Goal: Navigation & Orientation: Understand site structure

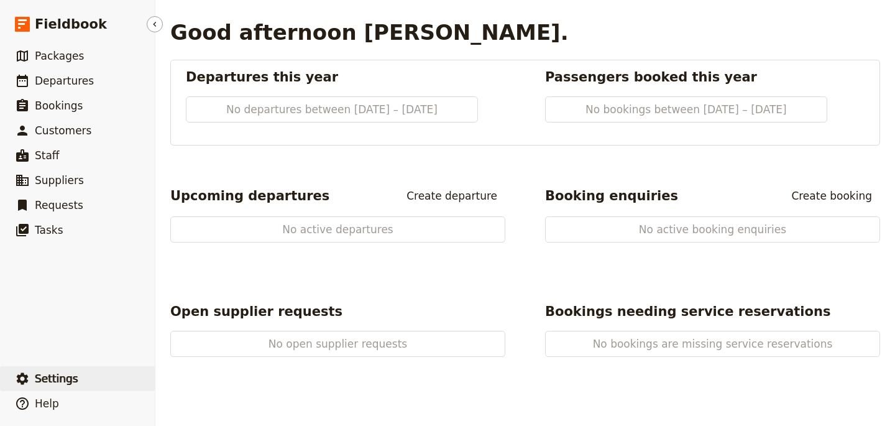
click at [88, 377] on button "​ Settings" at bounding box center [77, 378] width 155 height 25
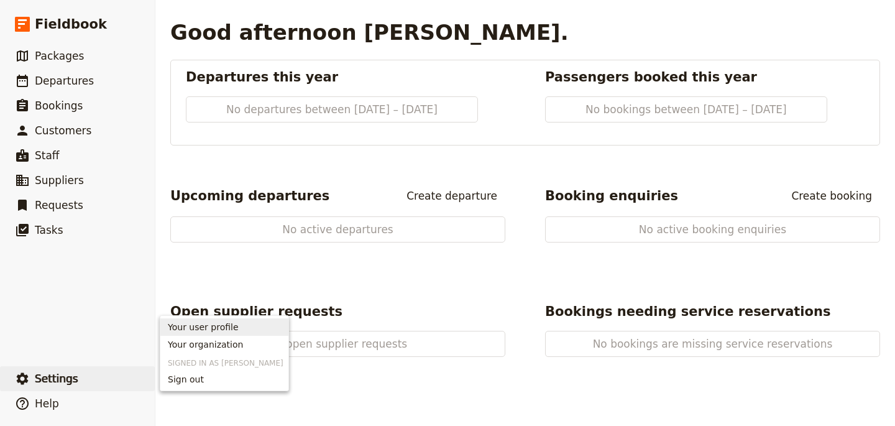
click at [198, 331] on span "Your user profile" at bounding box center [203, 327] width 71 height 12
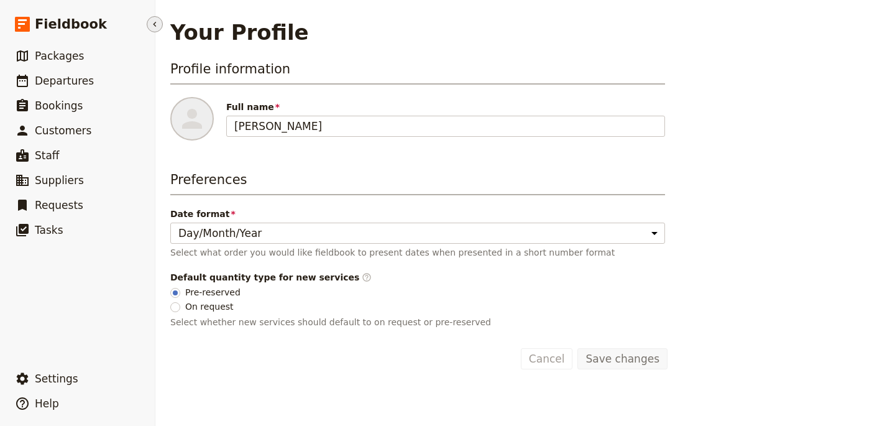
click at [155, 21] on icon "Hide menu" at bounding box center [155, 24] width 10 height 10
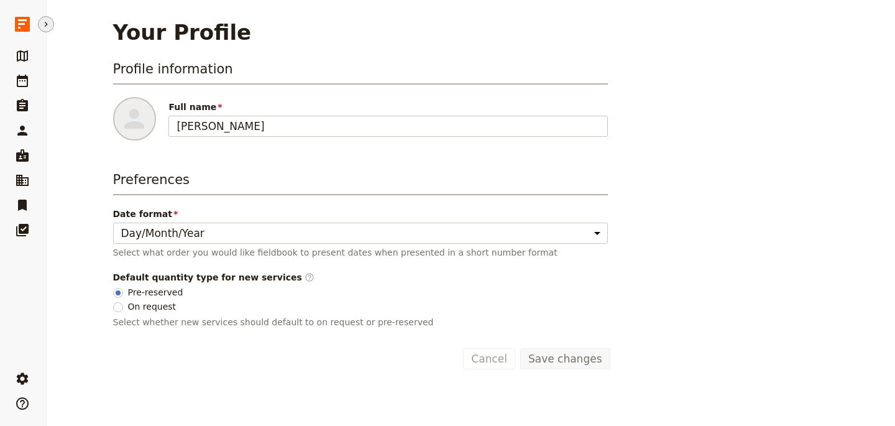
click at [46, 23] on icon "Hide menu" at bounding box center [46, 24] width 3 height 5
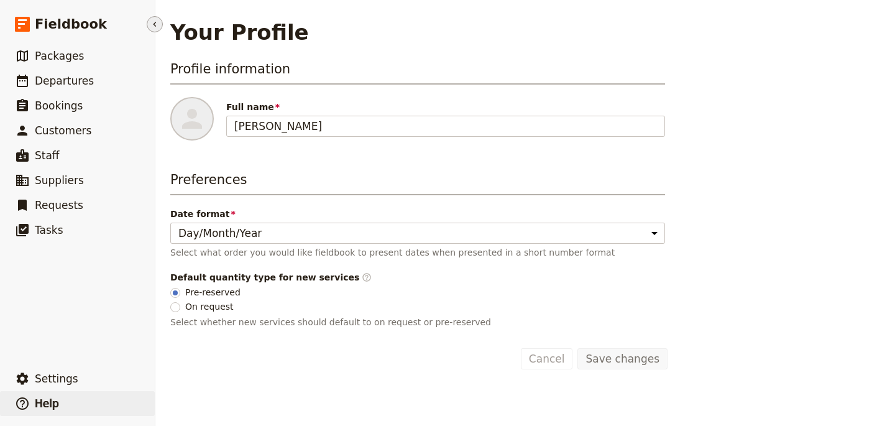
click at [51, 400] on span "Help" at bounding box center [47, 403] width 24 height 12
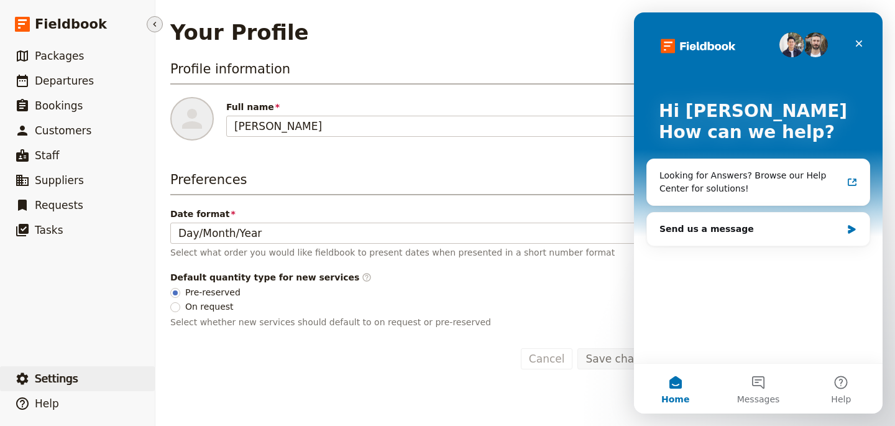
click at [59, 369] on button "​ Settings" at bounding box center [77, 378] width 155 height 25
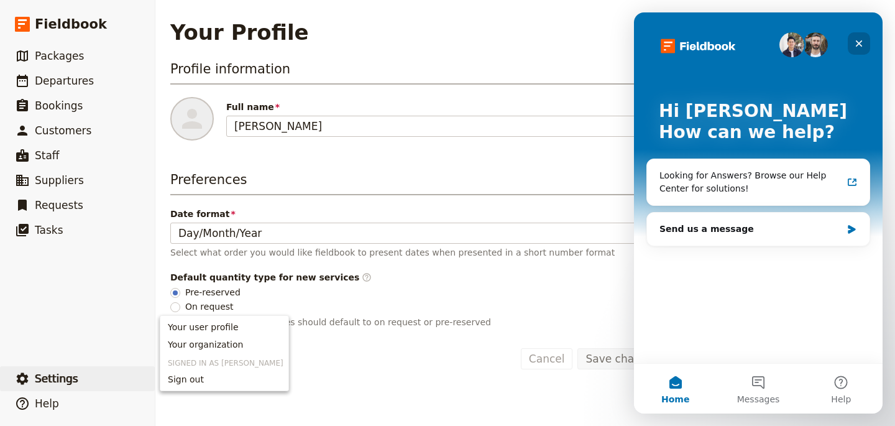
click at [858, 45] on icon "Close" at bounding box center [859, 44] width 10 height 10
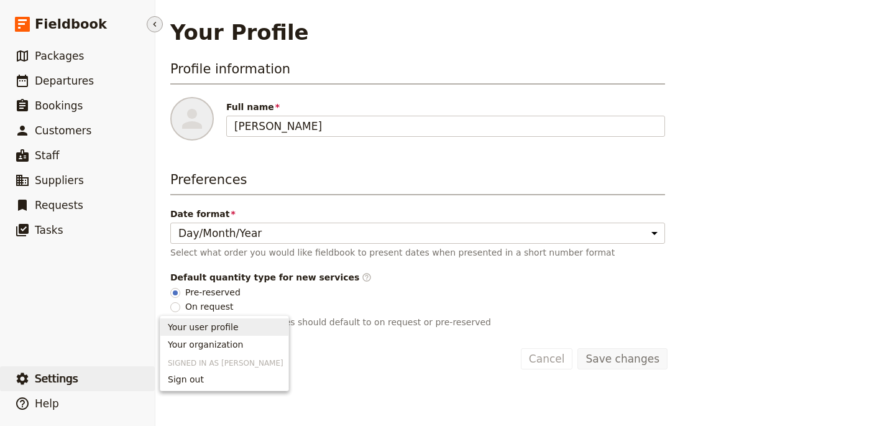
click at [105, 272] on ul "​ Packages ​ Departures ​ Bookings ​ Customers ​ Staff ​ Suppliers ​ Requests ​…" at bounding box center [77, 203] width 155 height 318
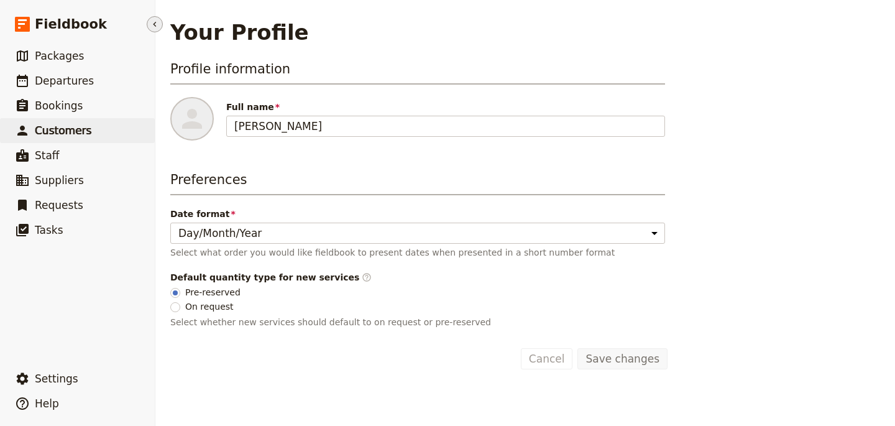
click at [76, 132] on span "Customers" at bounding box center [63, 130] width 57 height 12
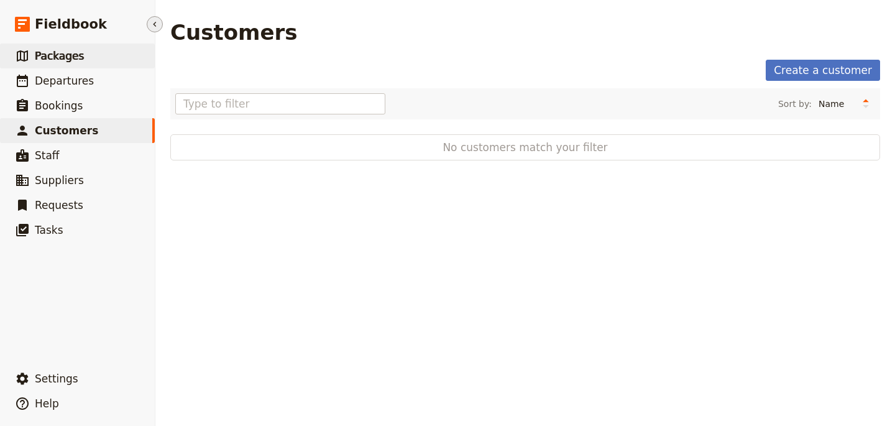
click at [80, 56] on span "Packages" at bounding box center [59, 56] width 49 height 12
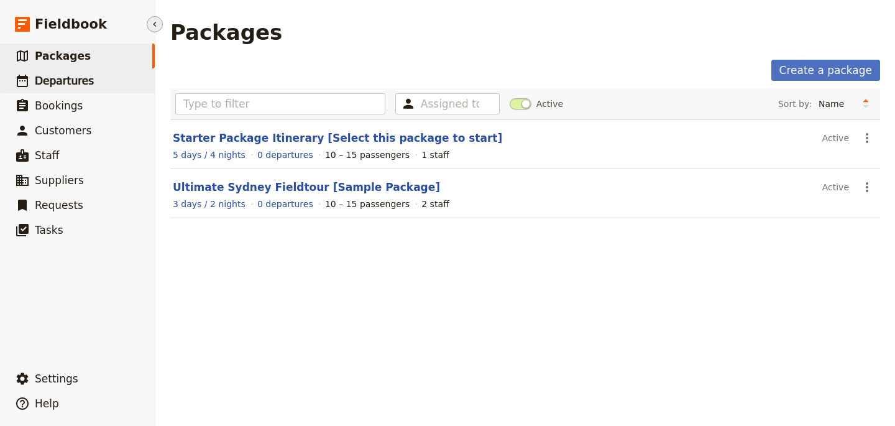
click at [75, 71] on link "​ Departures" at bounding box center [77, 80] width 155 height 25
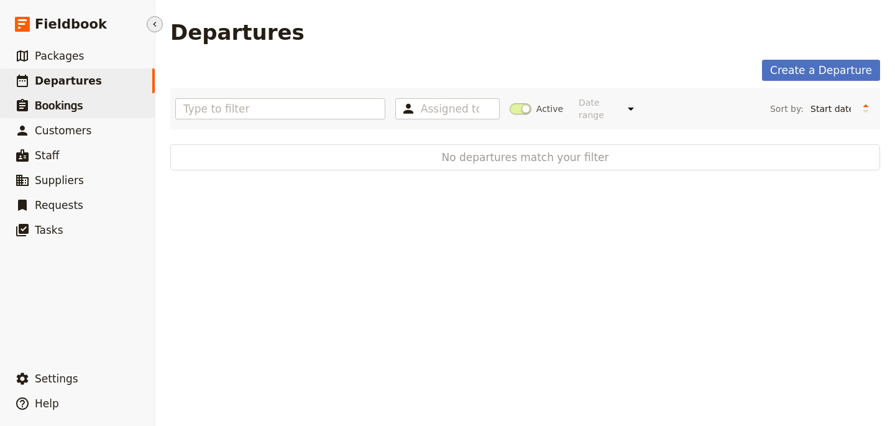
click at [109, 104] on link "​ Bookings" at bounding box center [77, 105] width 155 height 25
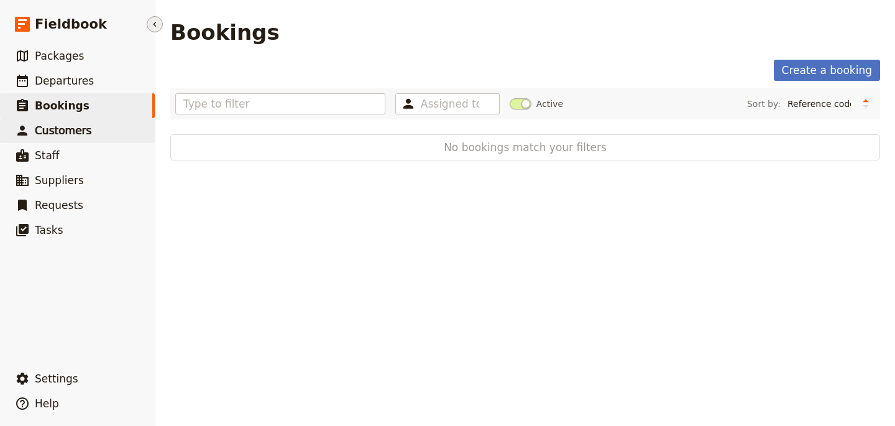
click at [114, 131] on link "​ Customers" at bounding box center [77, 130] width 155 height 25
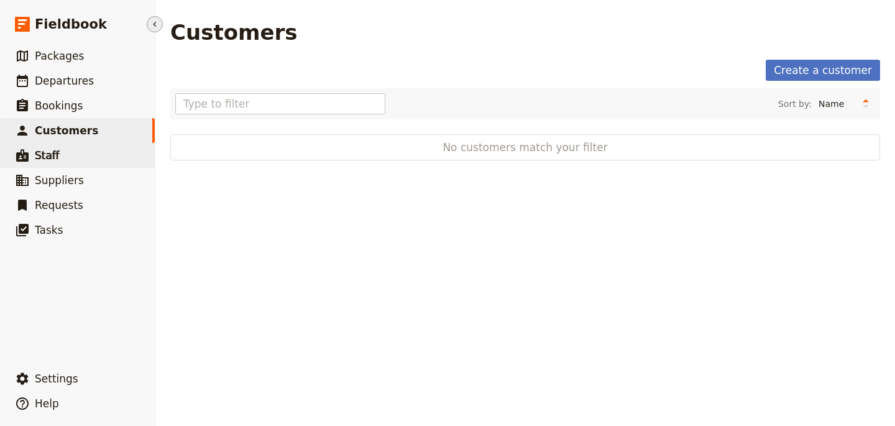
click at [115, 150] on link "​ Staff" at bounding box center [77, 155] width 155 height 25
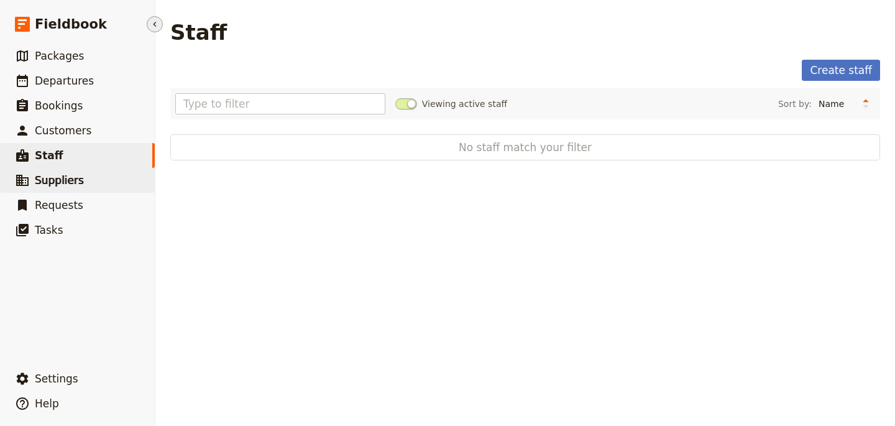
click at [119, 171] on link "​ Suppliers" at bounding box center [77, 180] width 155 height 25
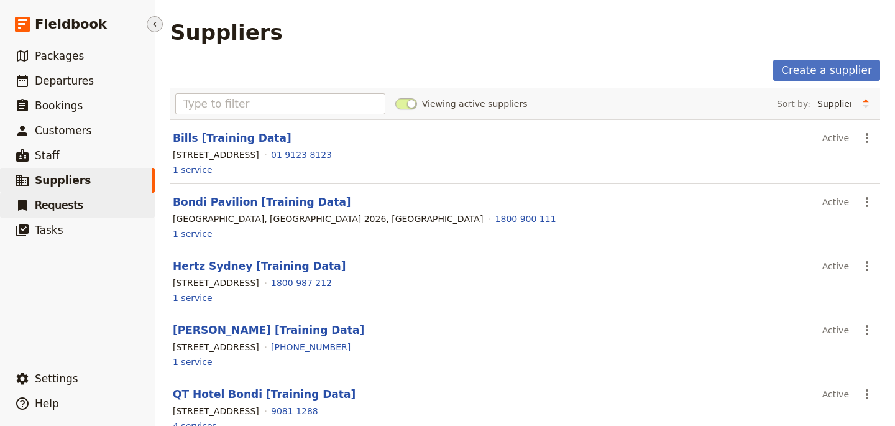
click at [94, 203] on link "​ Requests" at bounding box center [77, 205] width 155 height 25
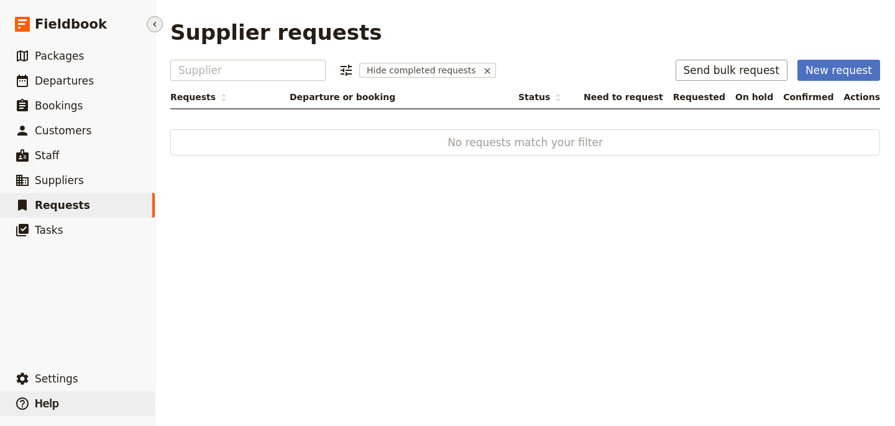
click at [65, 396] on button "​ Help" at bounding box center [77, 403] width 155 height 25
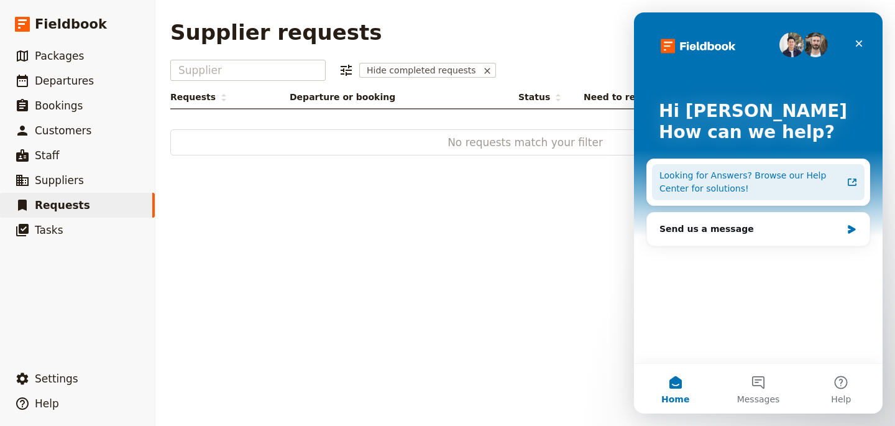
click at [773, 174] on div "Looking for Answers? Browse our Help Center for solutions!" at bounding box center [751, 182] width 183 height 26
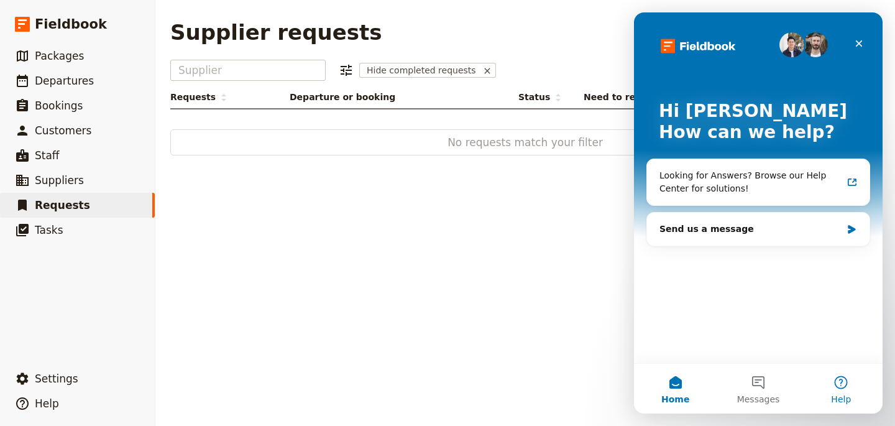
click at [851, 389] on button "Help" at bounding box center [841, 389] width 83 height 50
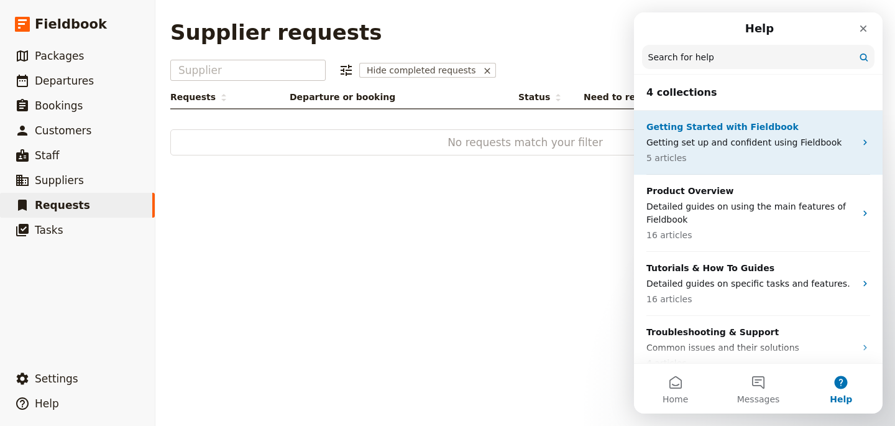
click at [760, 146] on p "Getting set up and confident using Fieldbook" at bounding box center [751, 142] width 209 height 13
